Goal: Use online tool/utility: Utilize a website feature to perform a specific function

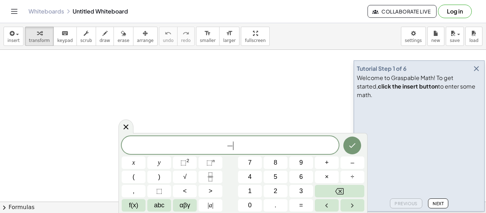
scroll to position [1, 0]
click at [350, 180] on button "÷" at bounding box center [352, 177] width 24 height 12
click at [140, 177] on button "(" at bounding box center [134, 177] width 24 height 12
click at [186, 160] on span "⬚" at bounding box center [183, 162] width 6 height 7
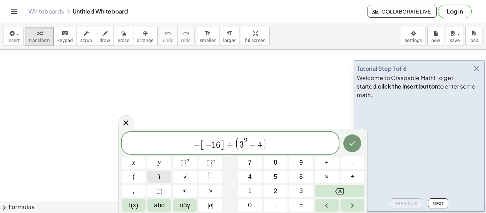
click at [157, 178] on button ")" at bounding box center [159, 177] width 24 height 12
click at [221, 171] on button "Fraction" at bounding box center [210, 177] width 24 height 12
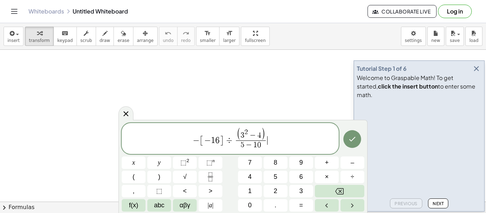
click at [297, 136] on span "− [ − 1 6 ] ÷ ( 3 2 − 4 ) 5 − 1 0 ​ ​" at bounding box center [230, 138] width 217 height 23
click at [346, 141] on button "Done" at bounding box center [352, 139] width 18 height 18
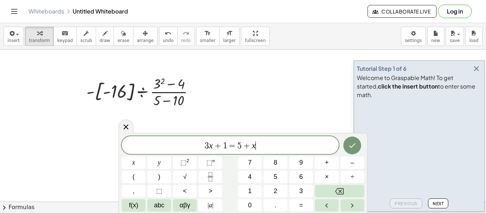
scroll to position [1, 0]
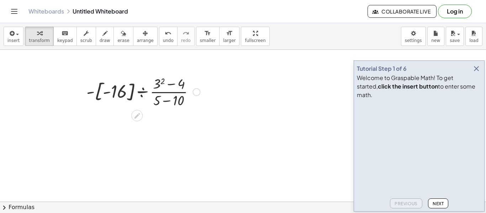
click at [178, 84] on div at bounding box center [143, 92] width 121 height 36
click at [195, 93] on div at bounding box center [196, 92] width 8 height 8
